Goal: Transaction & Acquisition: Purchase product/service

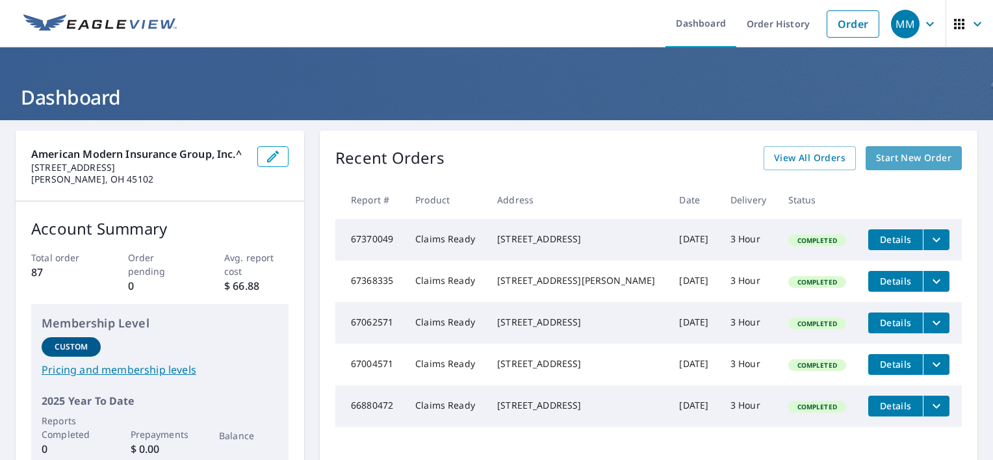
click at [913, 161] on span "Start New Order" at bounding box center [913, 158] width 75 height 16
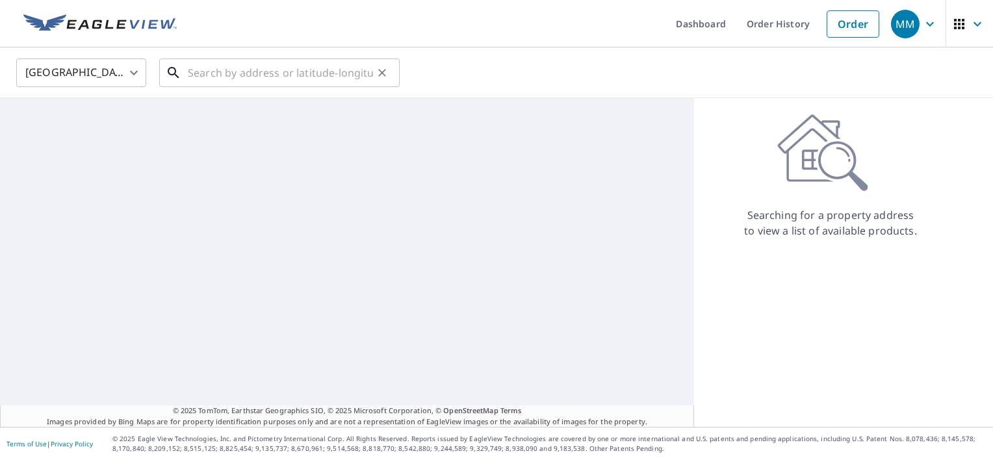
click at [236, 73] on input "text" at bounding box center [280, 73] width 185 height 36
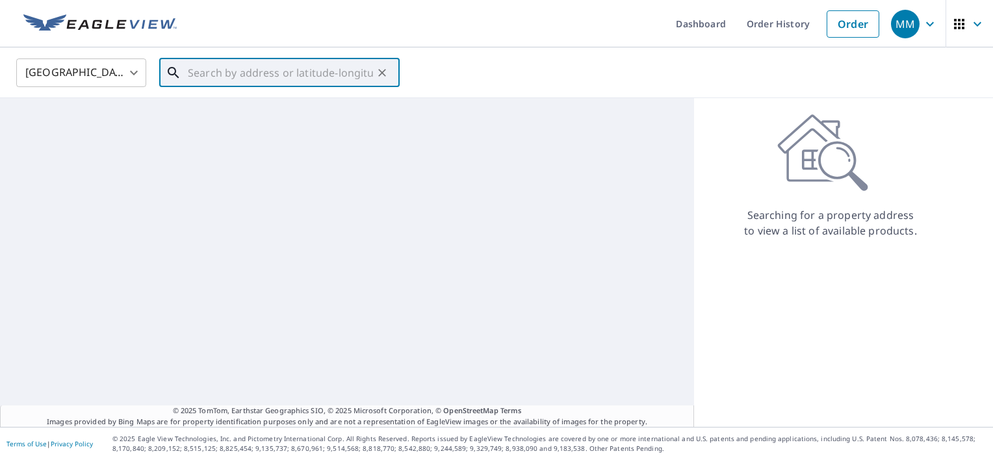
paste input "[STREET_ADDRESS][PERSON_NAME]"
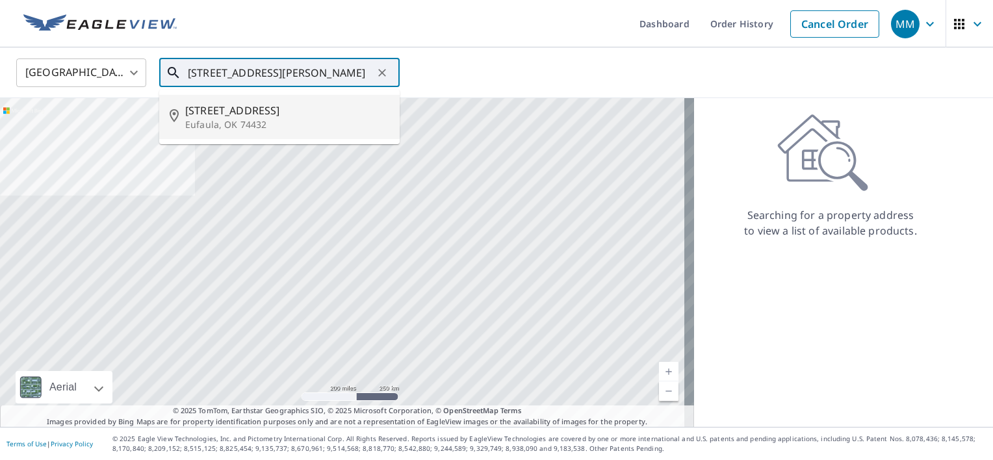
click at [224, 111] on span "[STREET_ADDRESS]" at bounding box center [287, 111] width 204 height 16
type input "[STREET_ADDRESS][PERSON_NAME]"
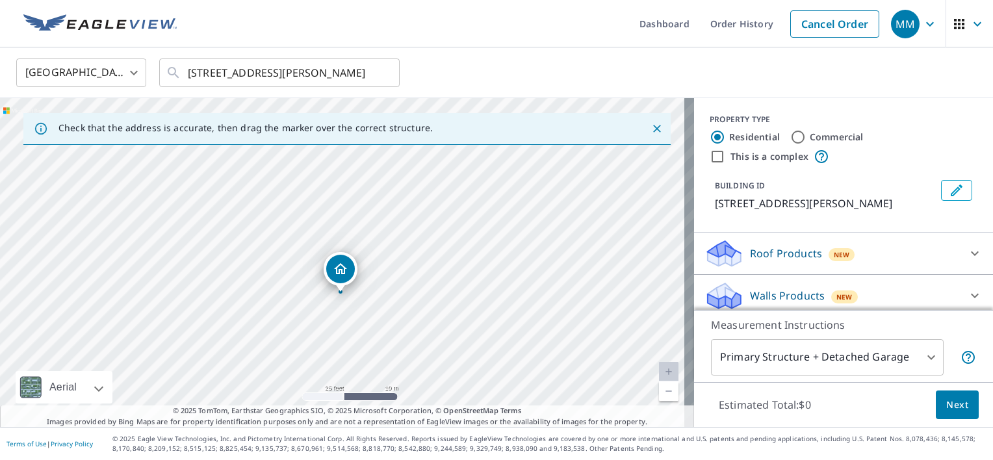
drag, startPoint x: 346, startPoint y: 247, endPoint x: 409, endPoint y: 247, distance: 62.4
click at [409, 247] on div "[STREET_ADDRESS][PERSON_NAME]" at bounding box center [347, 262] width 694 height 329
drag, startPoint x: 335, startPoint y: 273, endPoint x: 333, endPoint y: 285, distance: 11.8
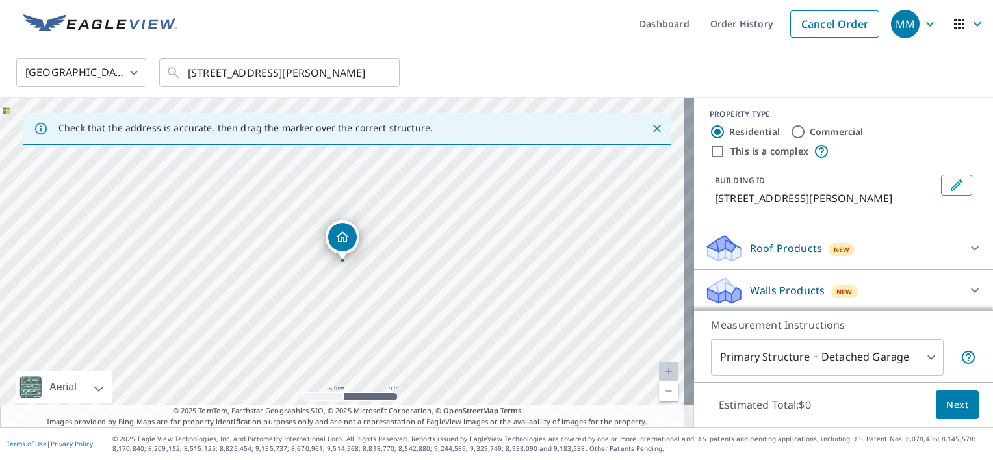
scroll to position [6, 0]
click at [967, 249] on icon at bounding box center [975, 247] width 16 height 16
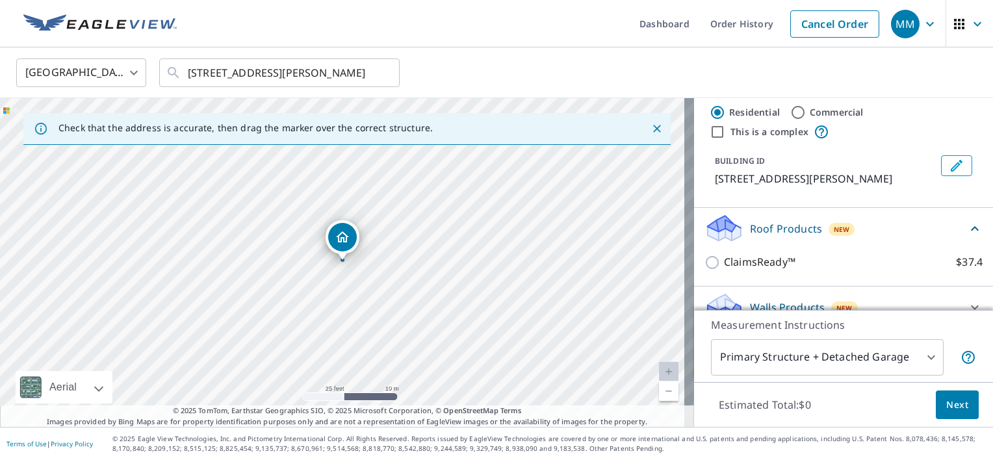
scroll to position [42, 0]
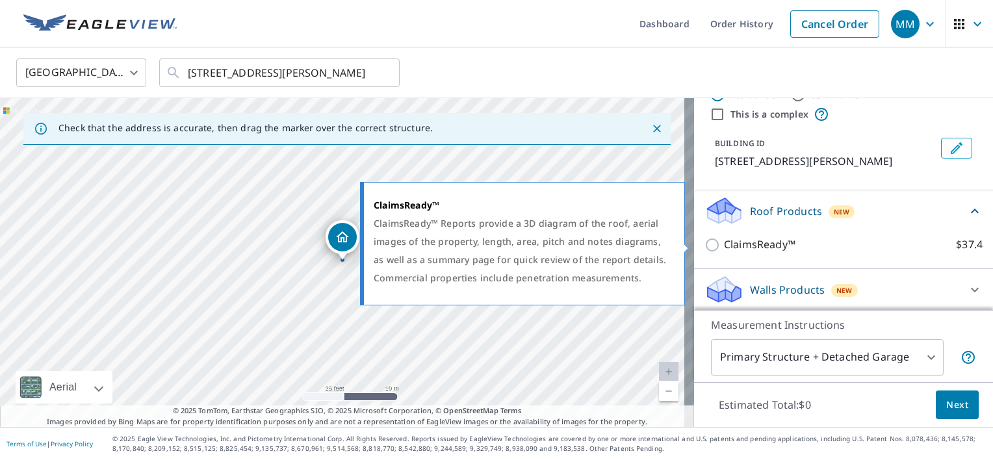
click at [704, 244] on input "ClaimsReady™ $37.4" at bounding box center [713, 245] width 19 height 16
checkbox input "true"
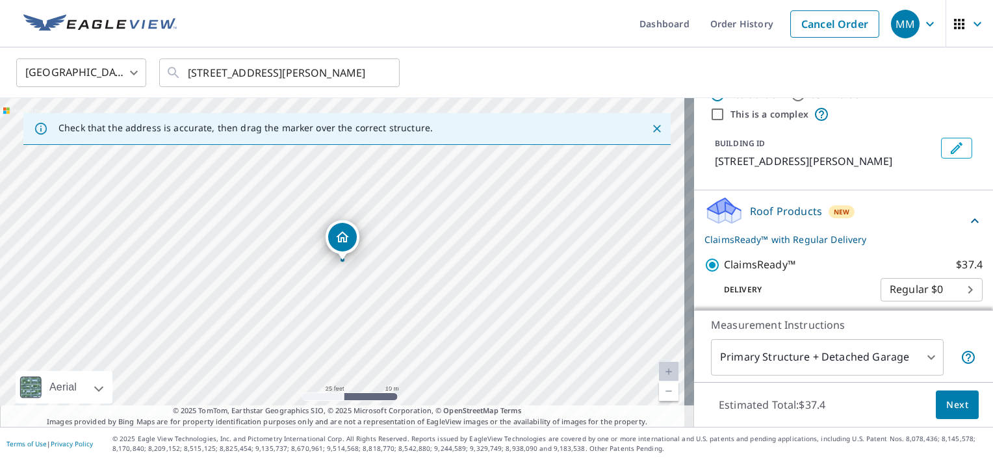
scroll to position [91, 0]
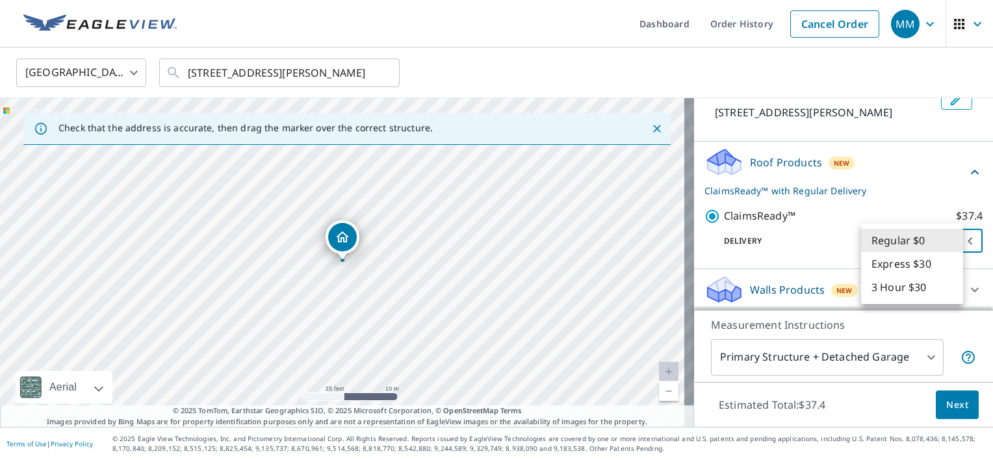
click at [926, 251] on body "MM MM Dashboard Order History Cancel Order MM [GEOGRAPHIC_DATA] [GEOGRAPHIC_DAT…" at bounding box center [496, 230] width 993 height 460
click at [914, 263] on li "Express $30" at bounding box center [912, 263] width 102 height 23
type input "4"
click at [946, 408] on span "Next" at bounding box center [957, 405] width 22 height 16
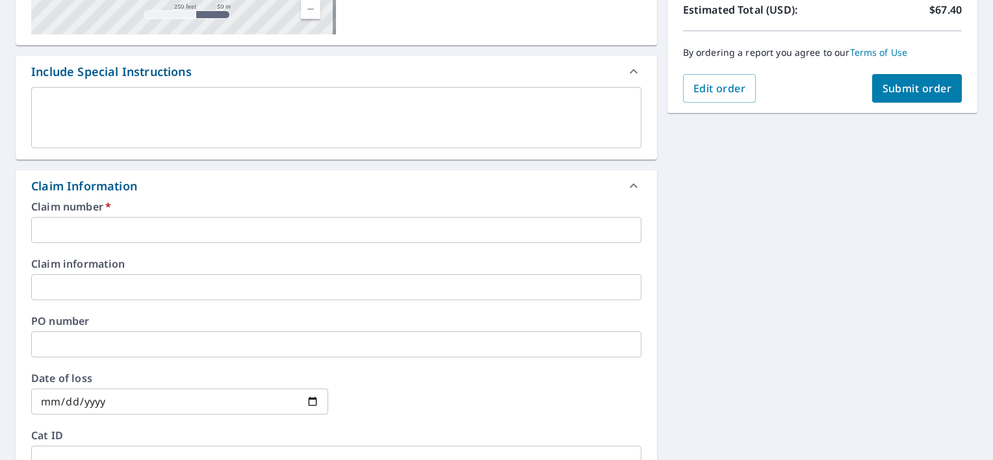
scroll to position [325, 0]
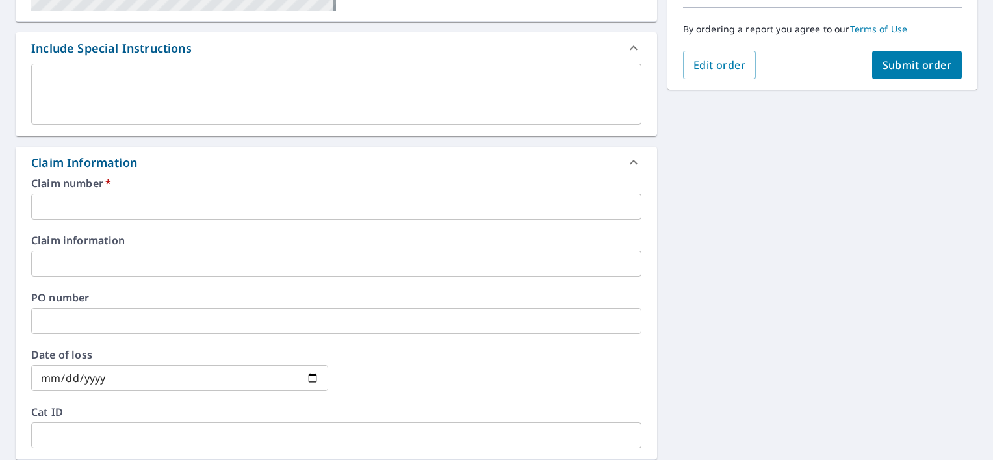
click at [147, 201] on input "text" at bounding box center [336, 207] width 610 height 26
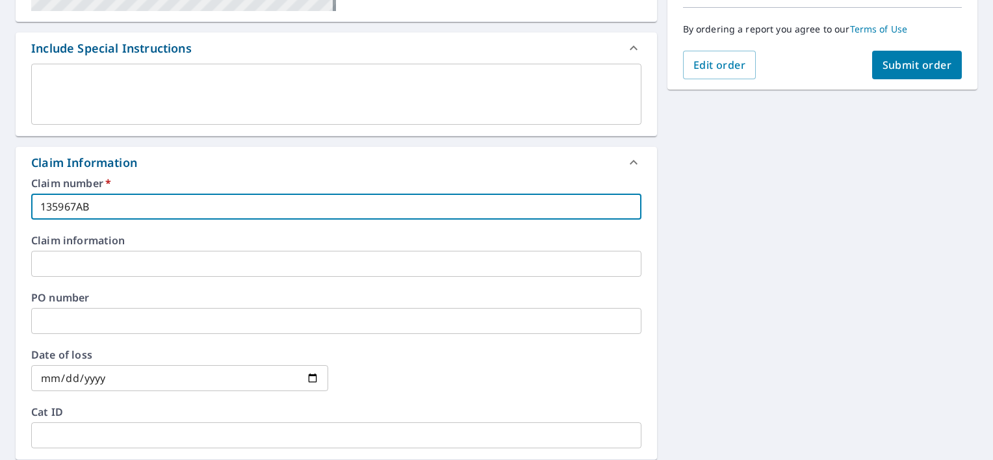
type input "135967AB"
click at [310, 380] on input "date" at bounding box center [179, 378] width 297 height 26
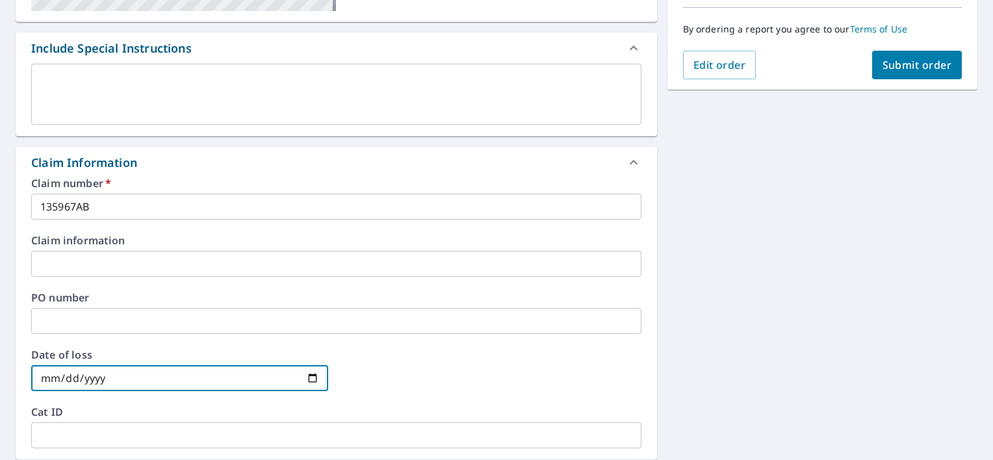
type input "[DATE]"
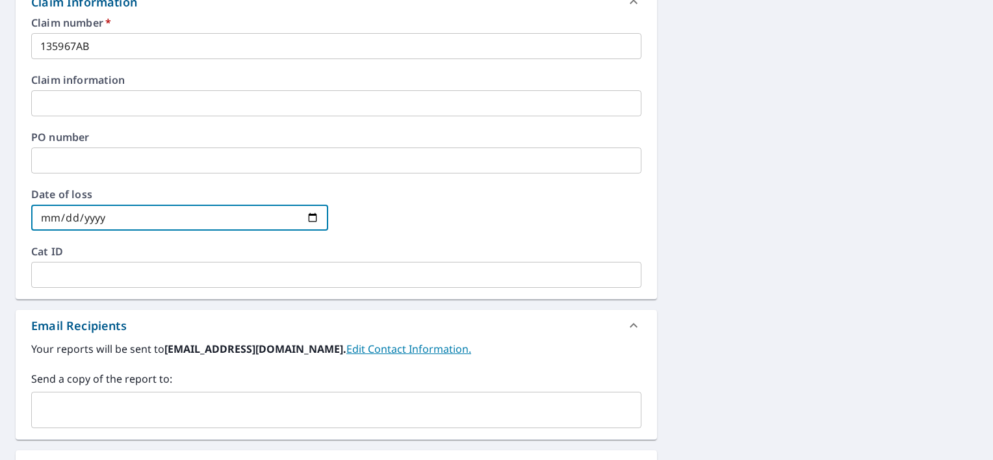
scroll to position [585, 0]
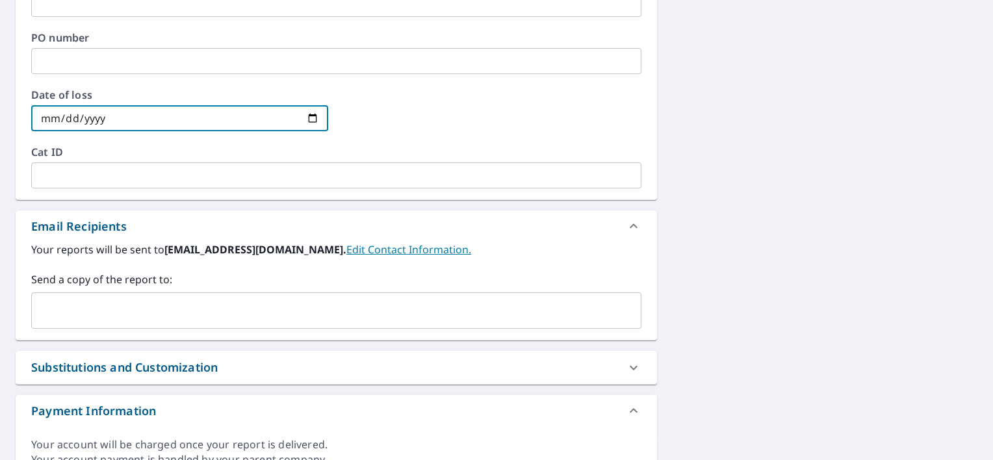
click at [99, 179] on input "text" at bounding box center [336, 175] width 610 height 26
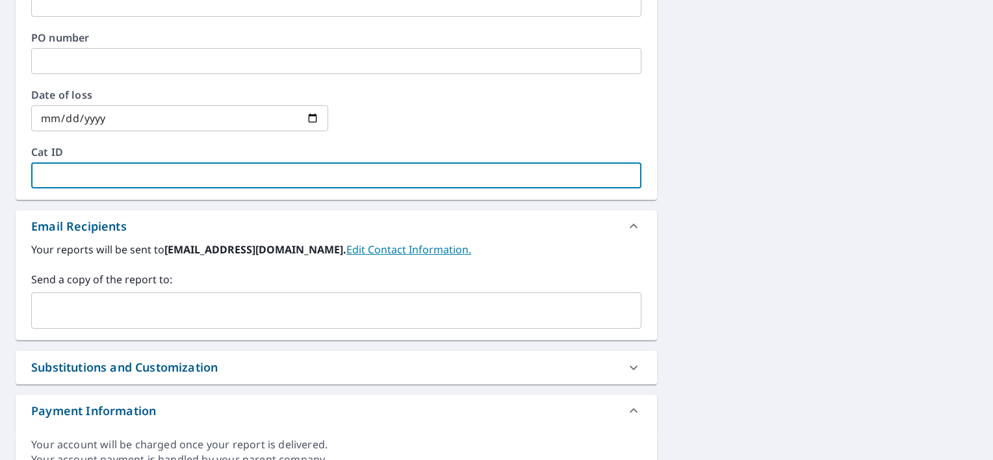
paste input "04325"
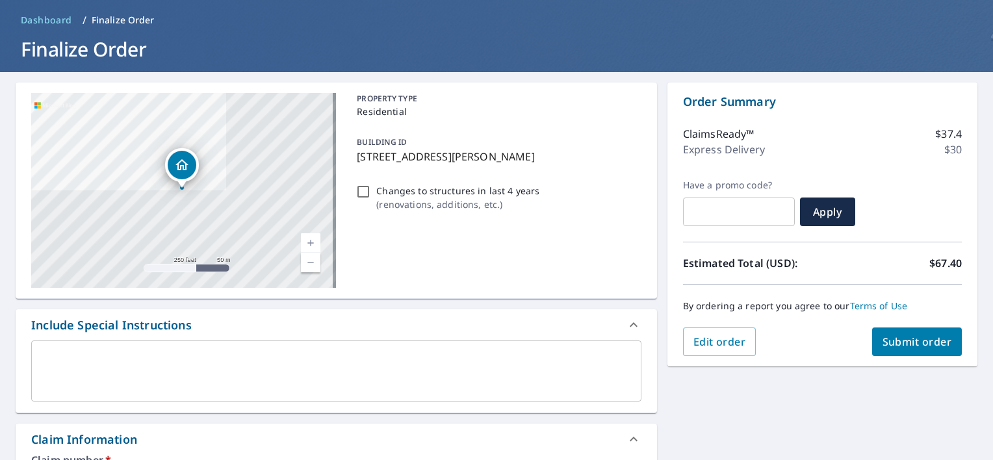
scroll to position [0, 0]
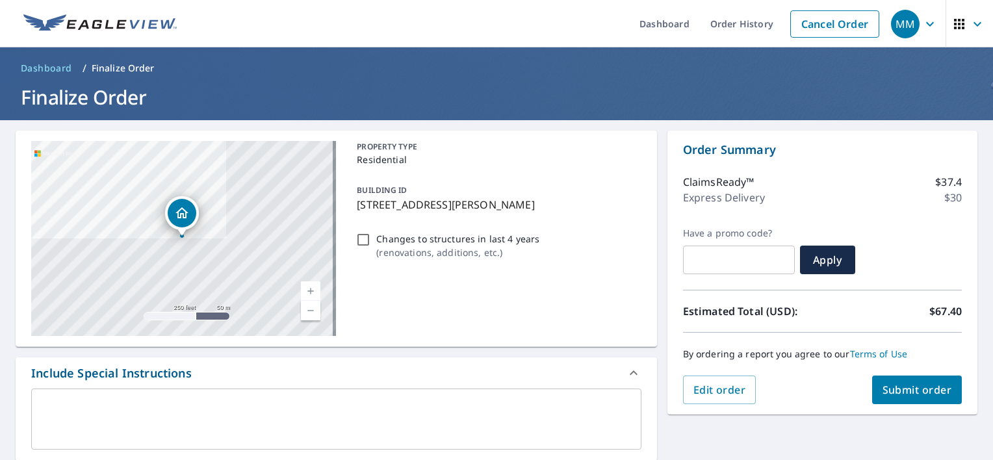
type input "04325"
click at [891, 390] on span "Submit order" at bounding box center [917, 390] width 70 height 14
